Goal: Information Seeking & Learning: Understand process/instructions

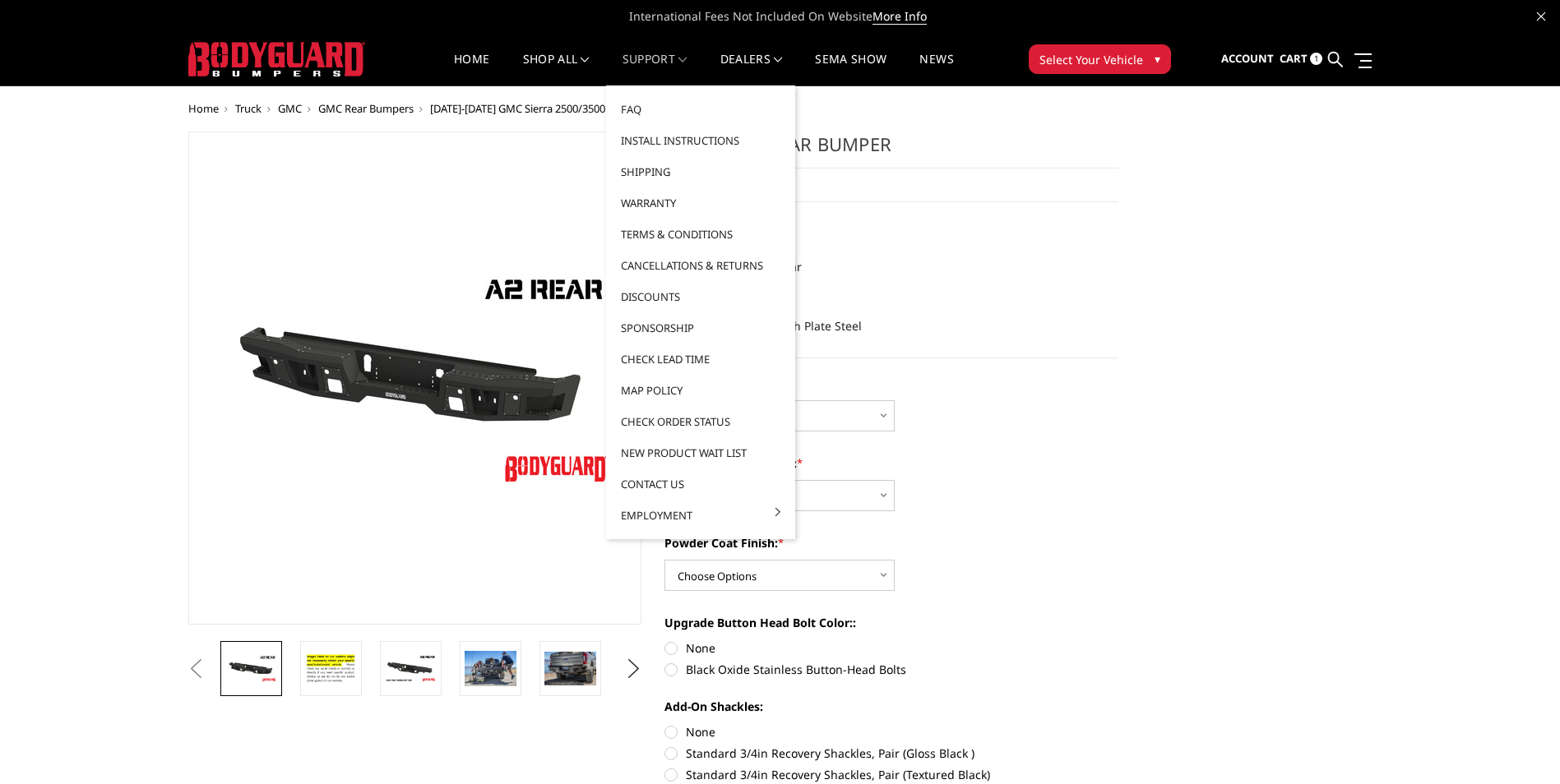
click at [669, 63] on link "Support" at bounding box center [654, 70] width 65 height 32
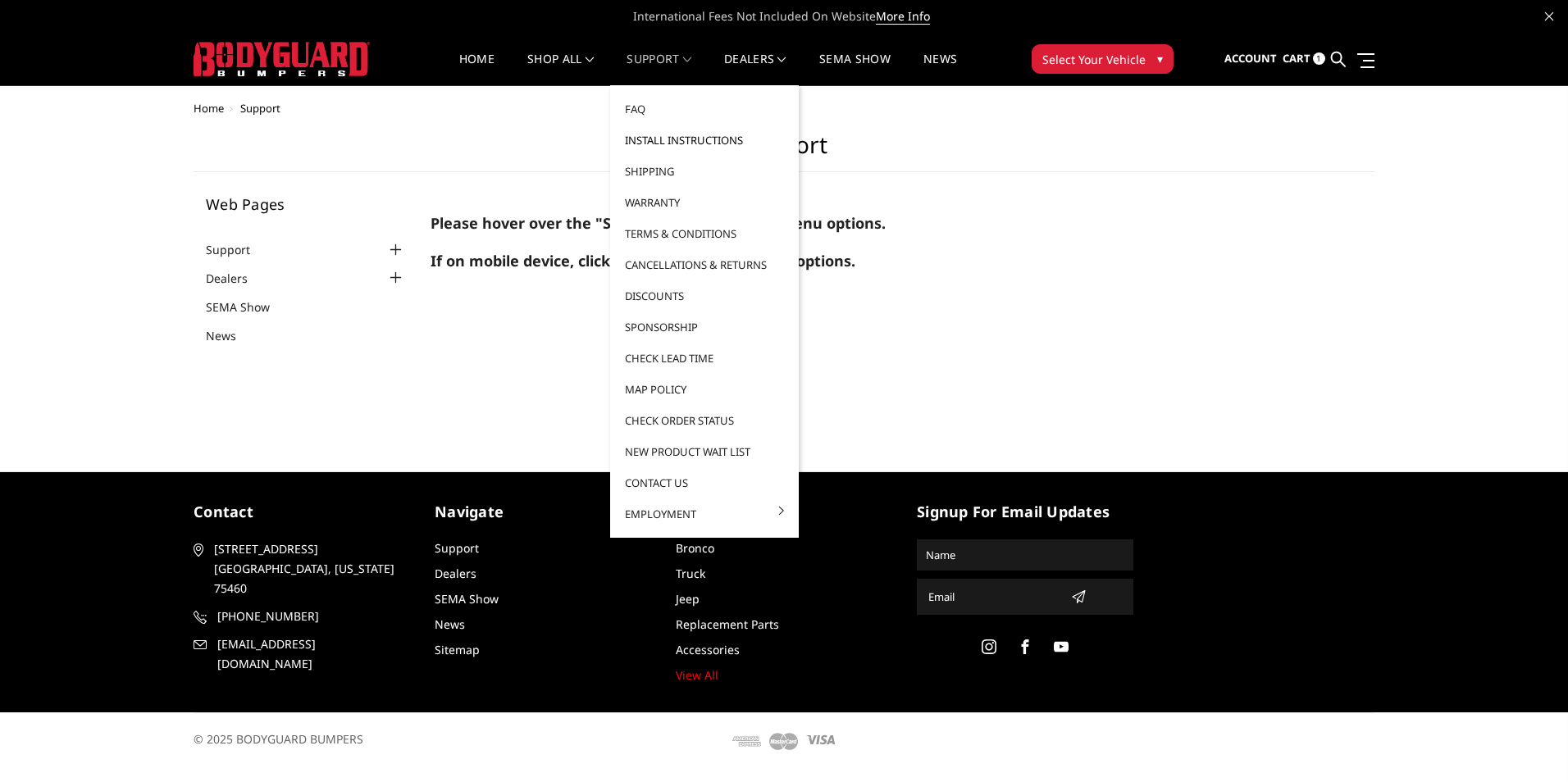
click at [686, 135] on link "Install Instructions" at bounding box center [705, 140] width 176 height 31
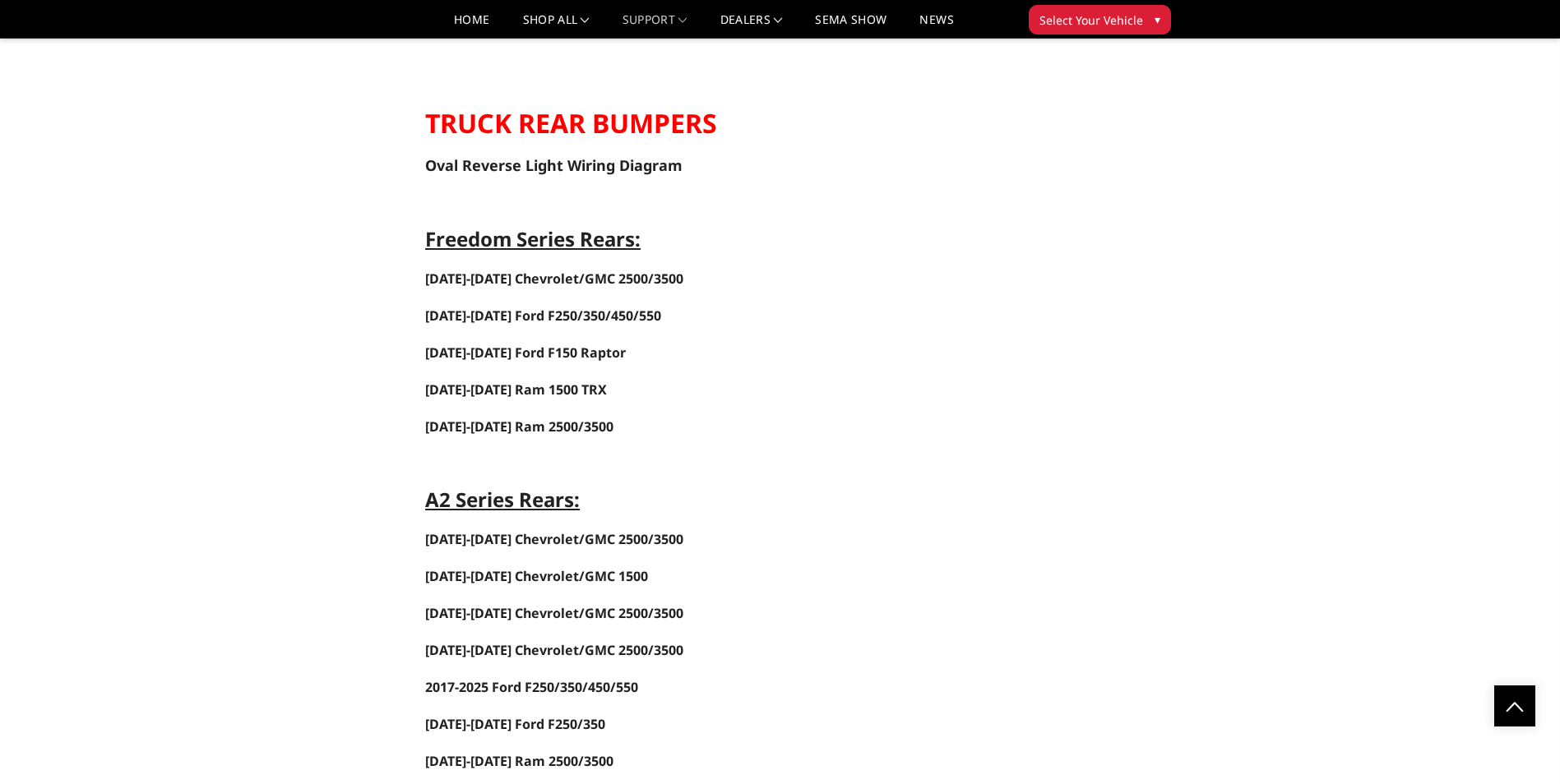
scroll to position [2631, 0]
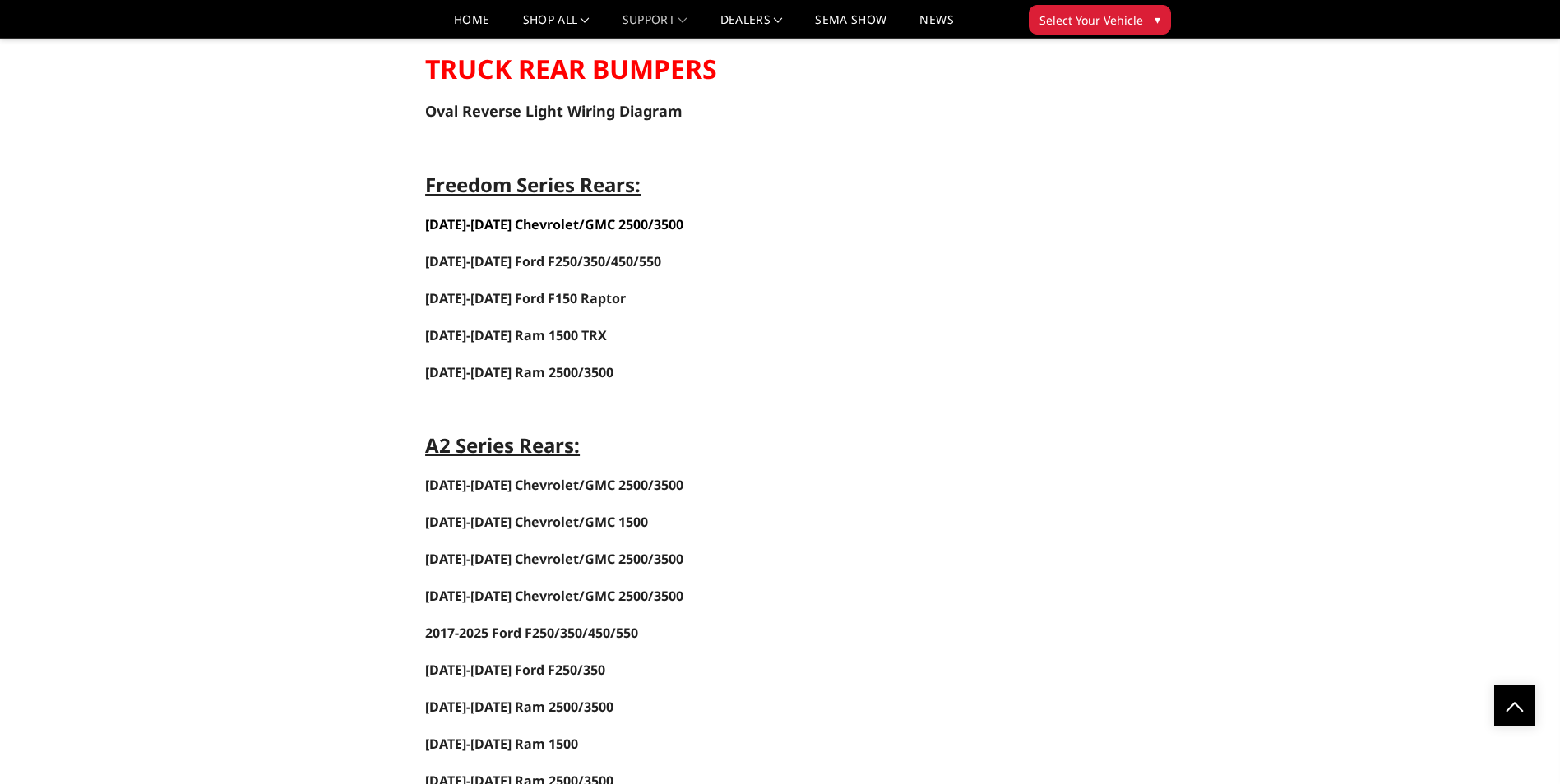
click at [555, 222] on span "2020-2025 Chevrolet/GMC 2500/3500" at bounding box center [554, 225] width 259 height 18
